Goal: Check status: Check status

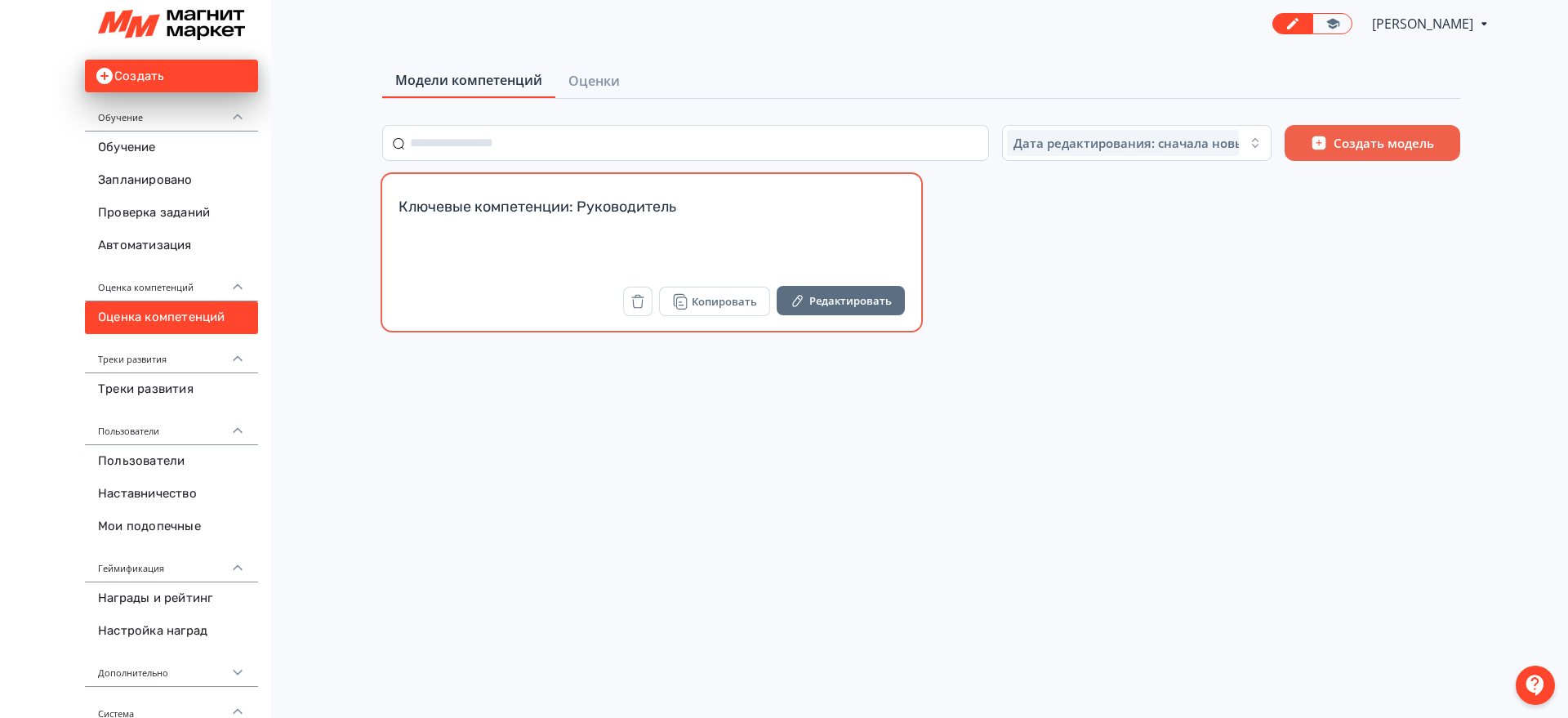
click at [679, 201] on div "Ключевые компетенции: Руководитель" at bounding box center [652, 216] width 507 height 39
click at [545, 274] on div "Ключевые компетенции: Руководитель" at bounding box center [652, 236] width 507 height 80
click at [754, 219] on div "Ключевые компетенции: Руководитель" at bounding box center [652, 216] width 507 height 39
click at [821, 233] on div "Ключевые компетенции: Руководитель" at bounding box center [652, 216] width 507 height 39
click at [700, 198] on div "Ключевые компетенции: Руководитель" at bounding box center [652, 216] width 507 height 39
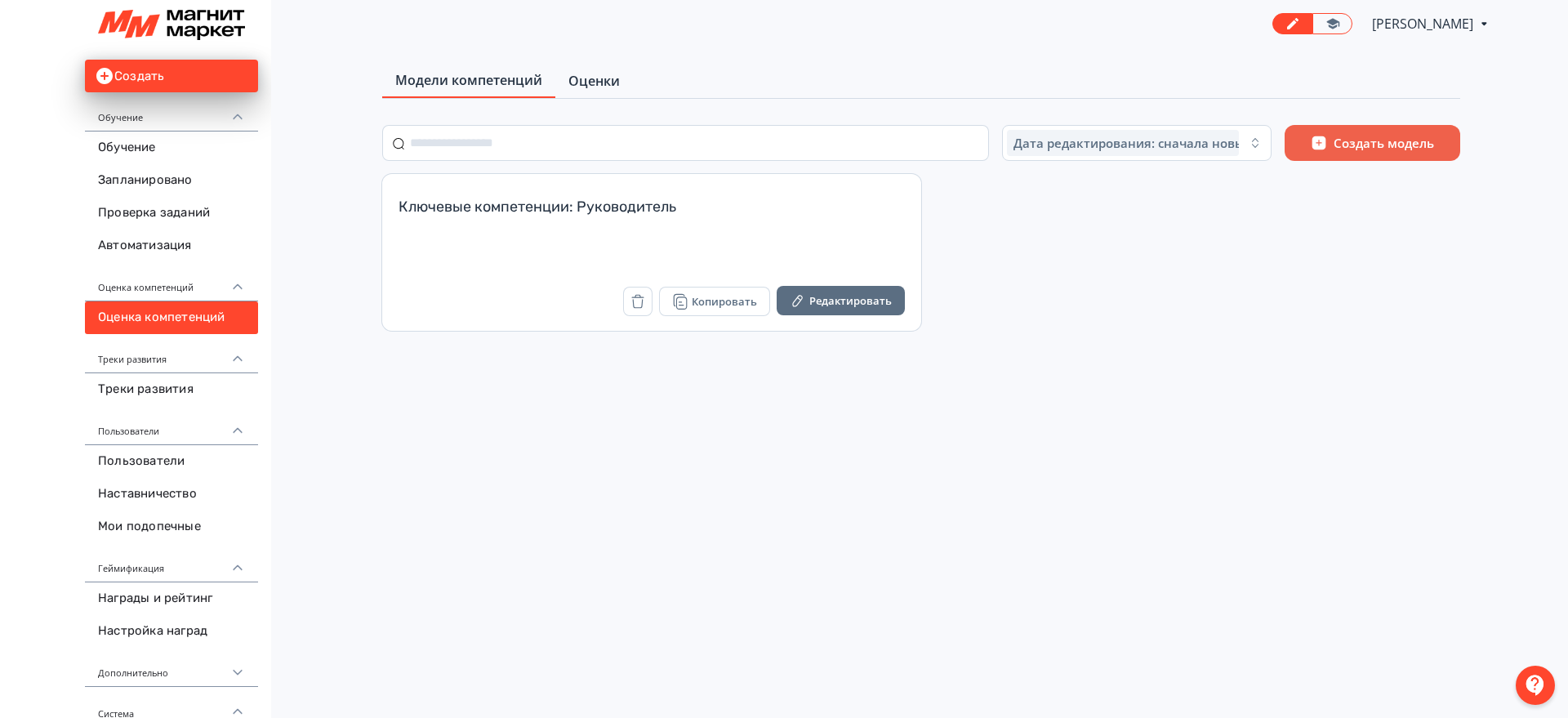
click at [608, 95] on link "Оценки" at bounding box center [593, 81] width 78 height 33
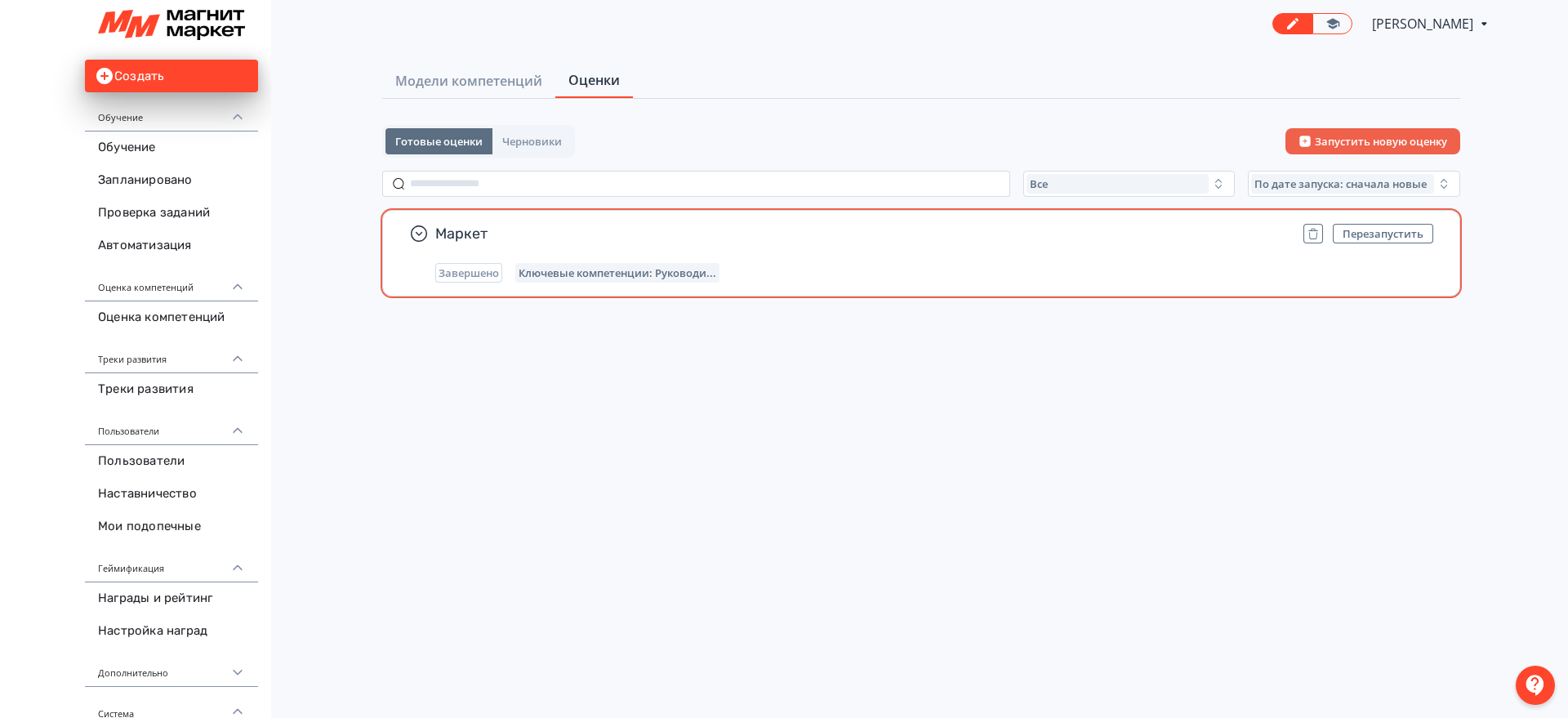
click at [693, 242] on span "Маркет" at bounding box center [862, 233] width 855 height 19
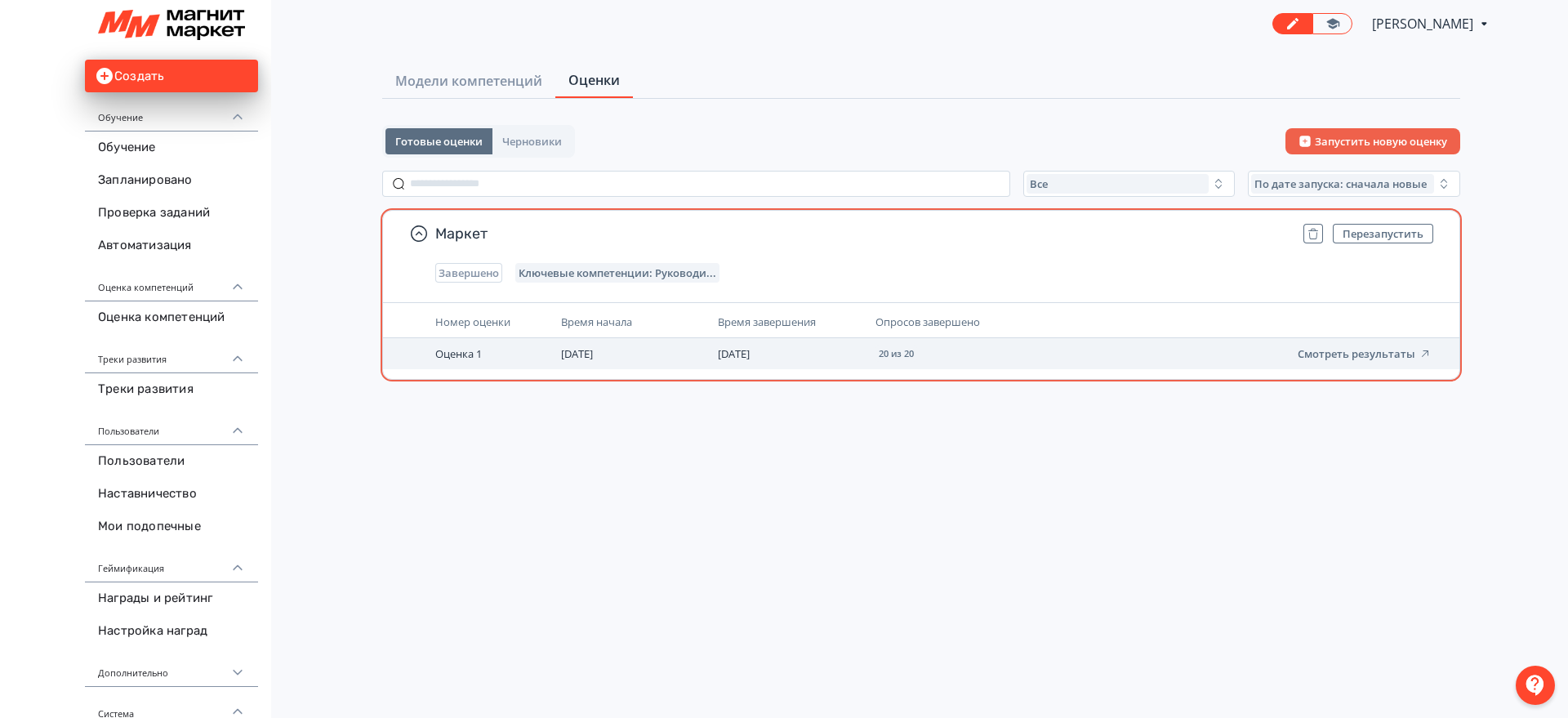
click at [449, 367] on td "Оценка 1" at bounding box center [492, 354] width 126 height 31
click at [1384, 350] on button "Смотреть результаты" at bounding box center [1364, 354] width 133 height 13
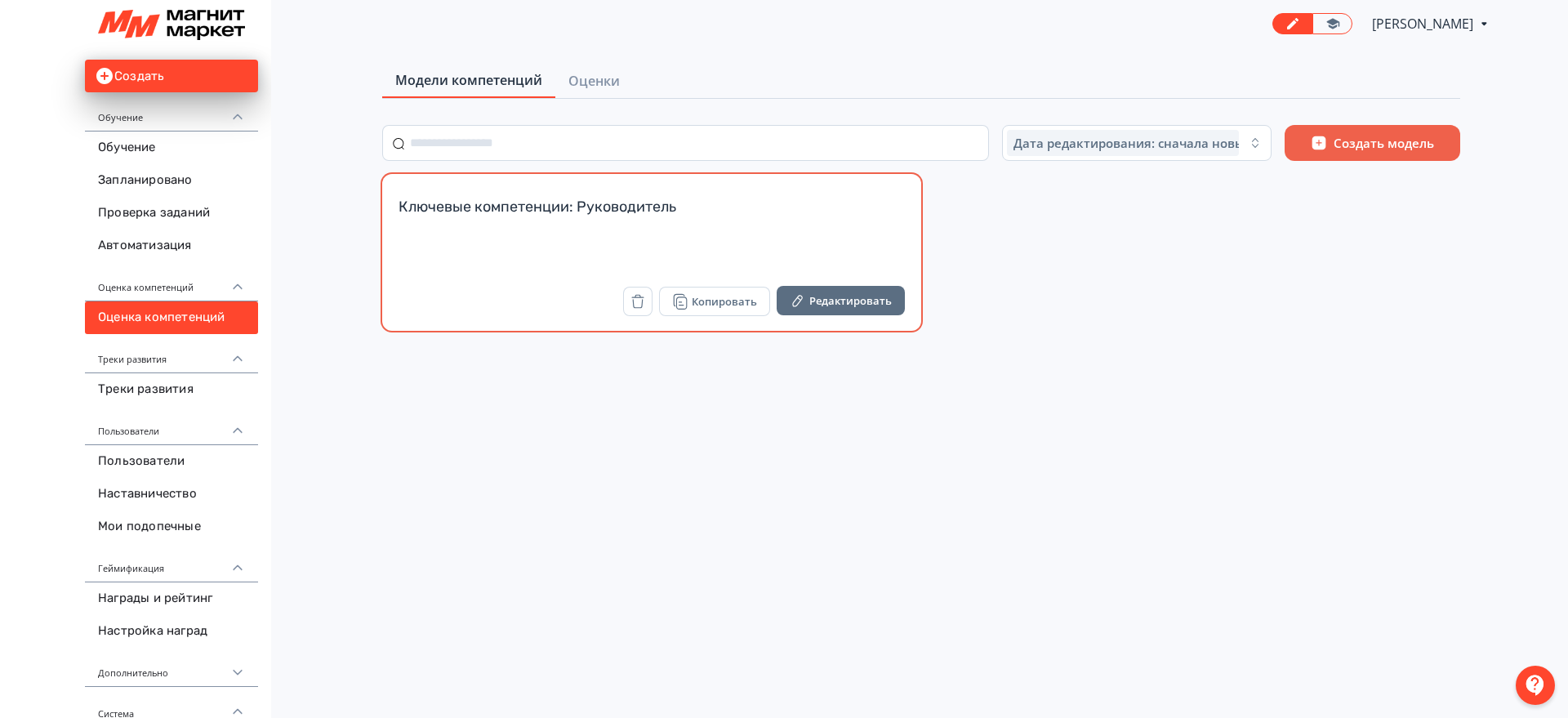
click at [700, 209] on div "Ключевые компетенции: Руководитель" at bounding box center [652, 216] width 507 height 39
click at [517, 260] on div "Ключевые компетенции: Руководитель" at bounding box center [652, 236] width 507 height 80
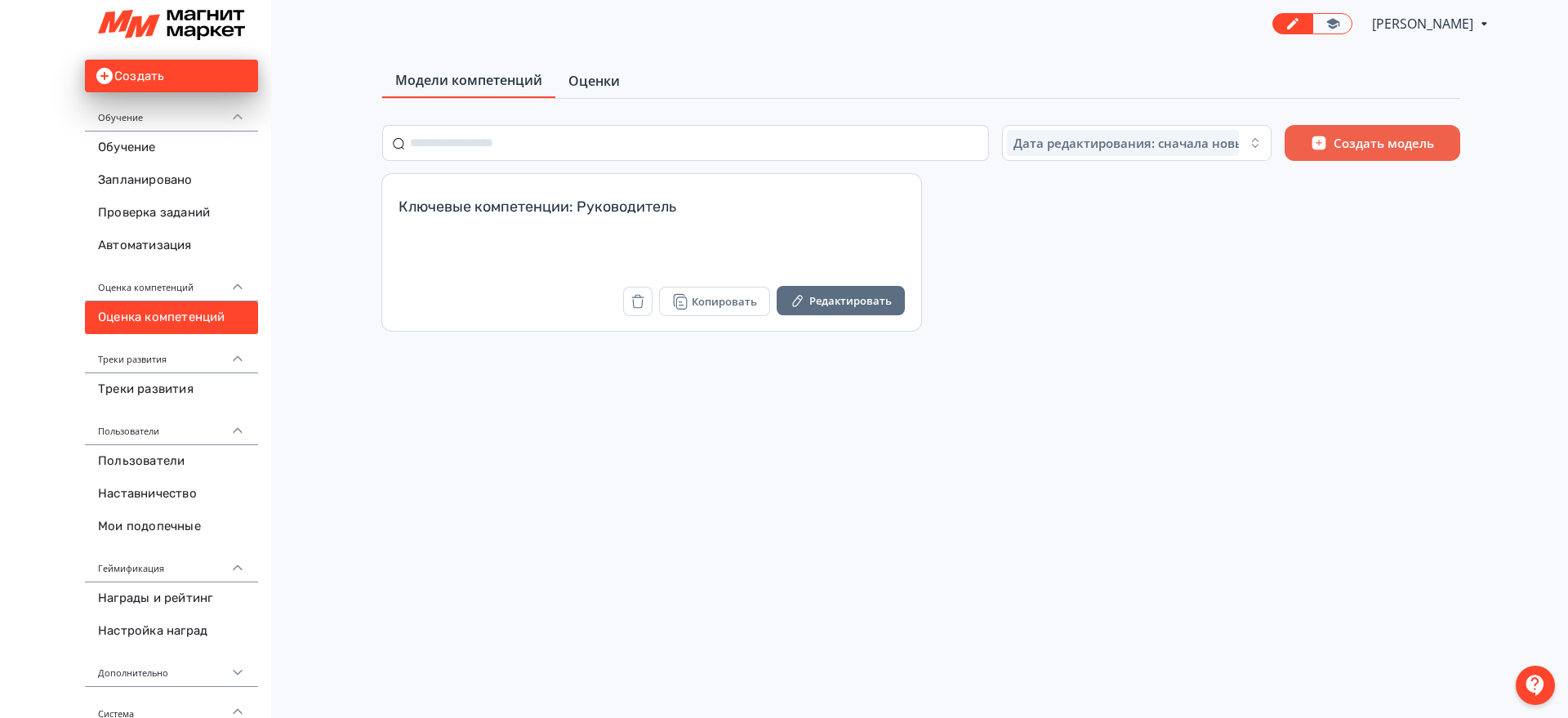
click at [608, 88] on span "Оценки" at bounding box center [594, 80] width 51 height 19
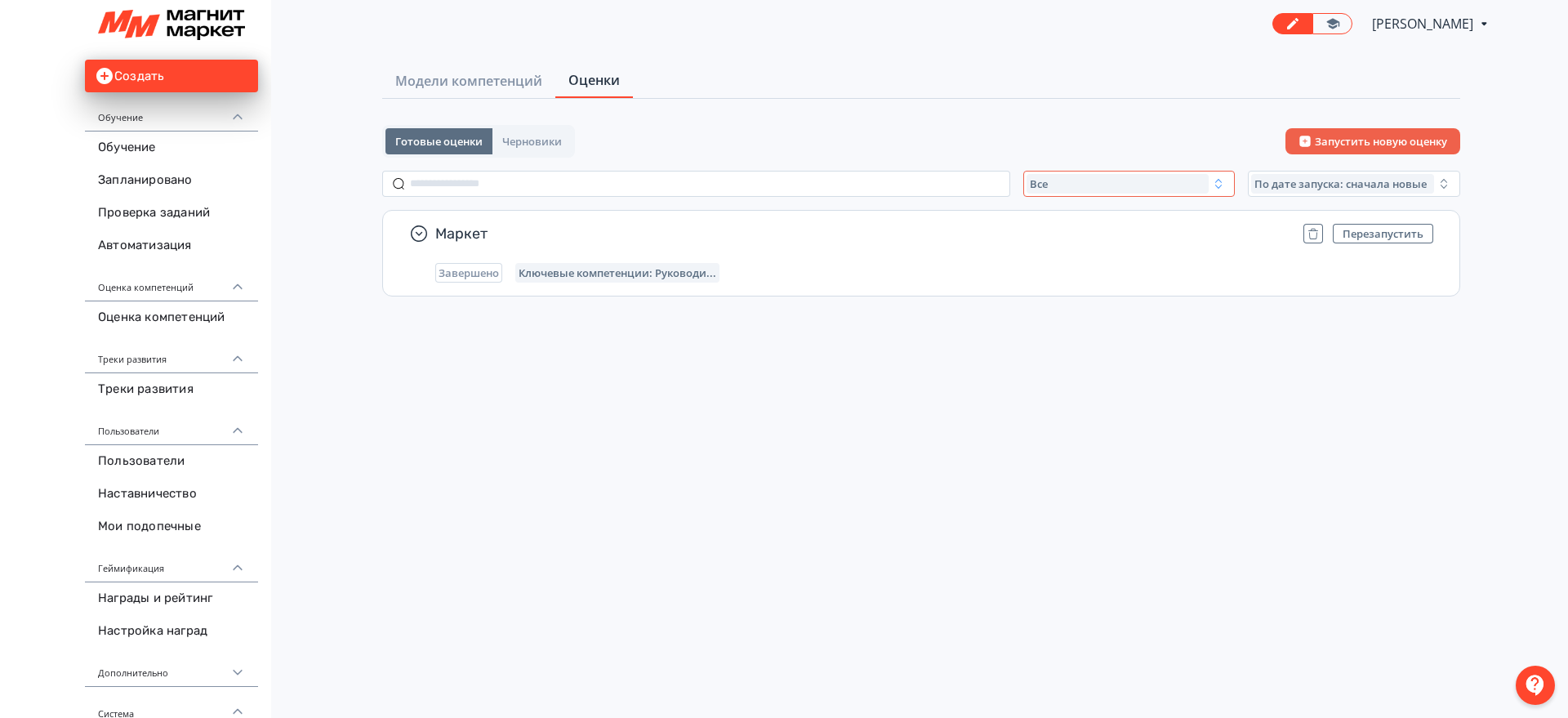
click at [1191, 186] on div "Все" at bounding box center [1118, 183] width 183 height 19
click at [1135, 280] on button "Завершенные" at bounding box center [1187, 280] width 286 height 29
click at [1114, 198] on div "Готовые оценки Черновики Запустить новую оценку Завершенные По дате запуска: сн…" at bounding box center [921, 233] width 1078 height 216
click at [1105, 189] on span "Завершенные" at bounding box center [1067, 184] width 75 height 13
click at [1099, 252] on span "Активные" at bounding box center [1073, 251] width 59 height 16
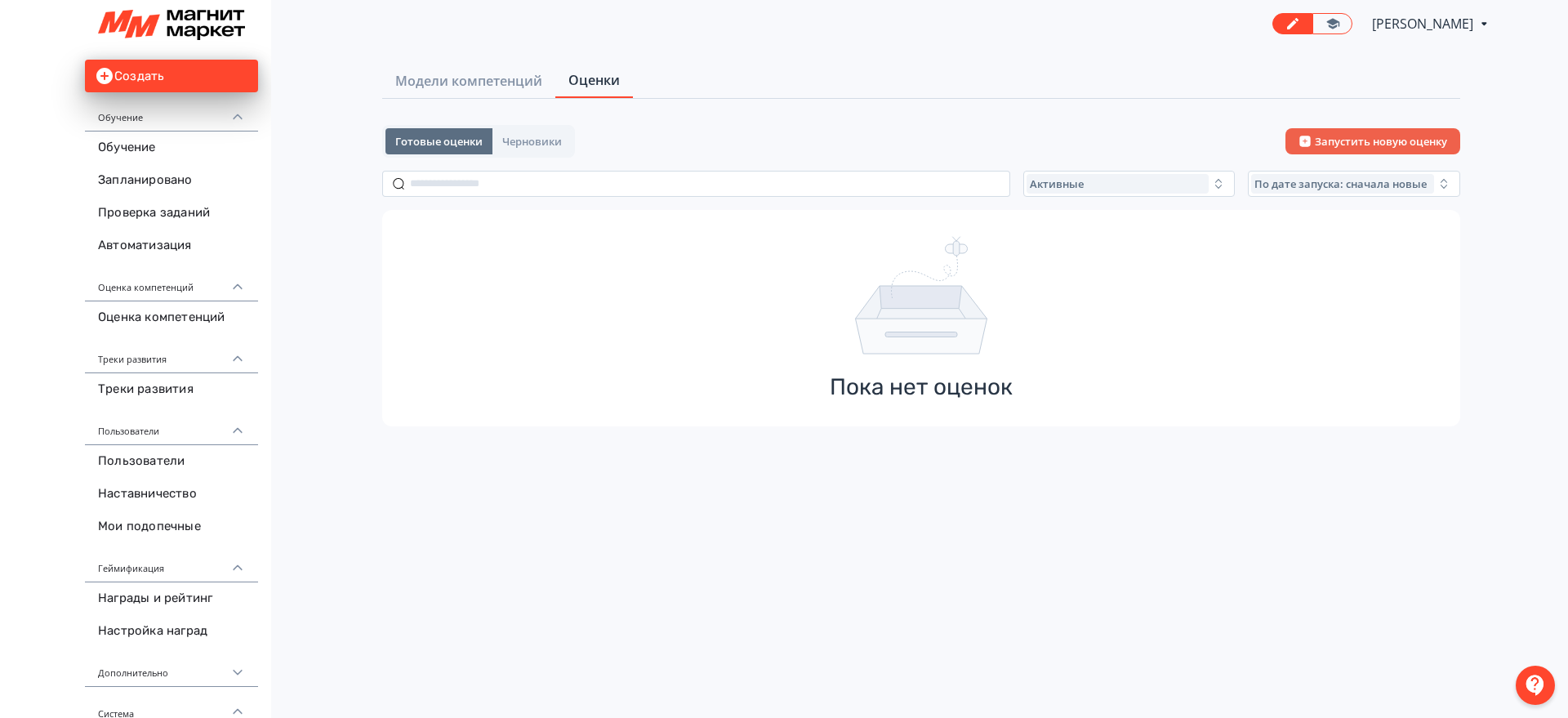
click at [1114, 197] on div "Готовые оценки Черновики Запустить новую оценку Активные По дате запуска: снача…" at bounding box center [921, 276] width 1078 height 302
click at [1108, 191] on div "Активные" at bounding box center [1118, 183] width 183 height 19
click at [1072, 228] on button "Все" at bounding box center [1187, 221] width 286 height 29
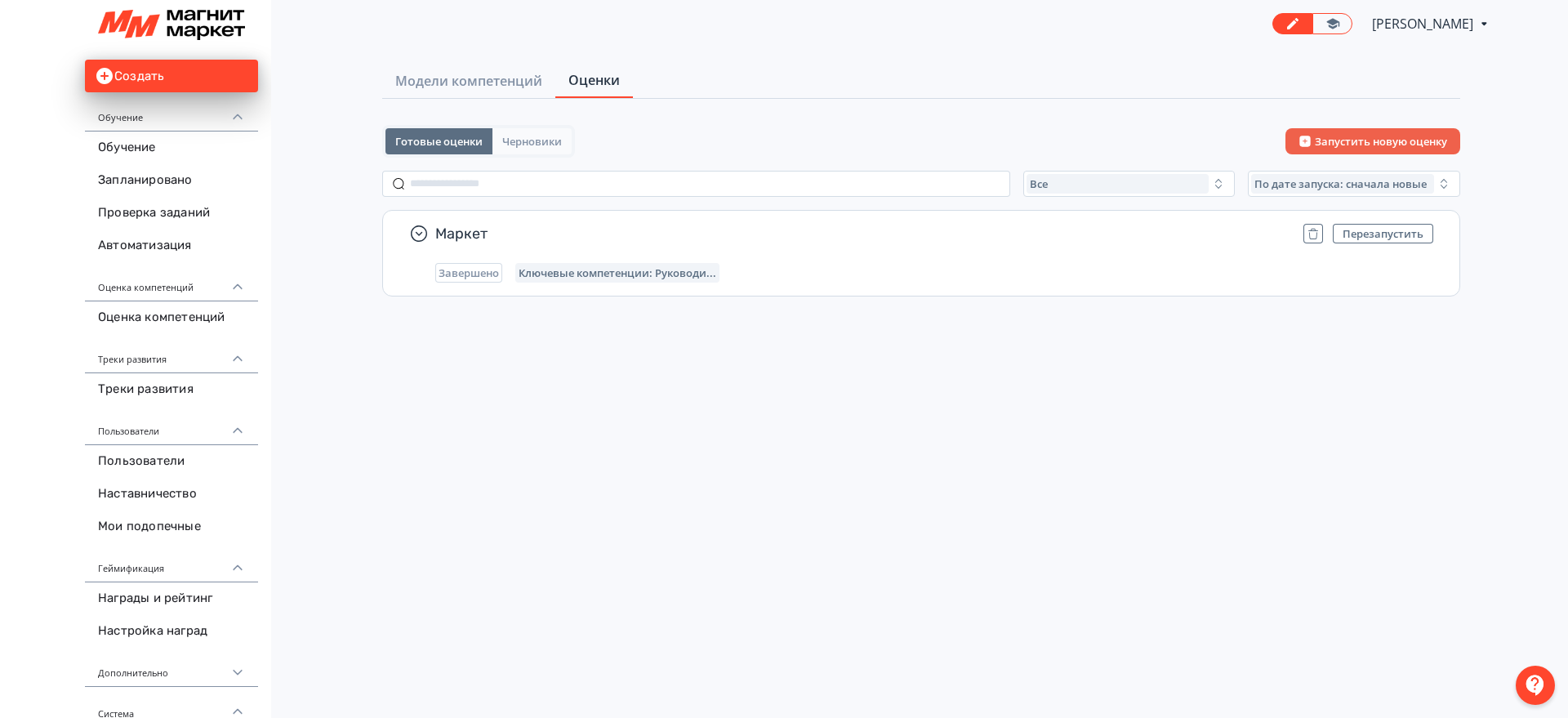
click at [526, 149] on button "Черновики" at bounding box center [532, 141] width 80 height 27
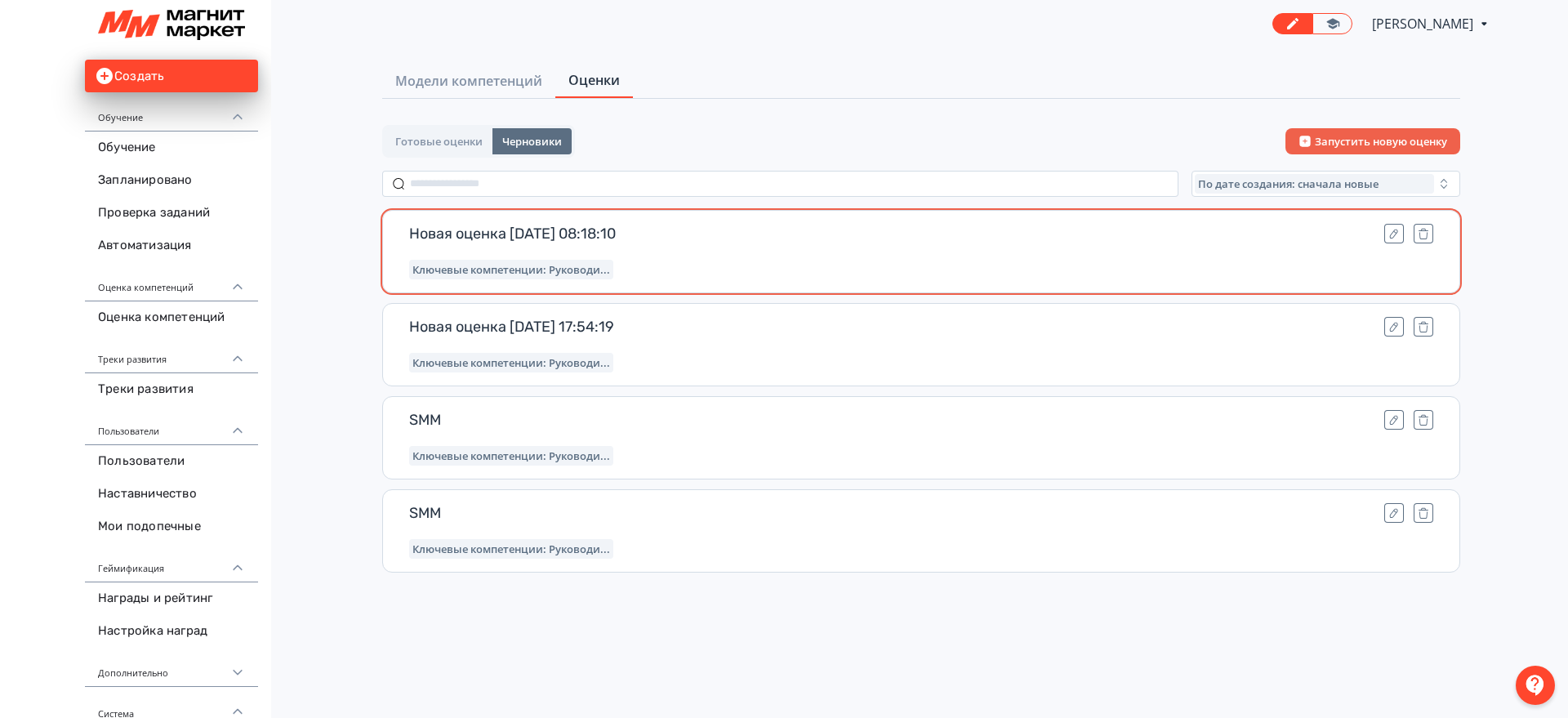
click at [772, 254] on div "Новая оценка 13.02.25 08:18:10 Ключевые компетенции: Руководи..." at bounding box center [921, 252] width 1078 height 83
click at [1383, 231] on div "Новая оценка 13.02.25 08:18:10" at bounding box center [922, 233] width 1024 height 19
click at [1392, 231] on icon "button" at bounding box center [1394, 233] width 13 height 13
